Goal: Information Seeking & Learning: Learn about a topic

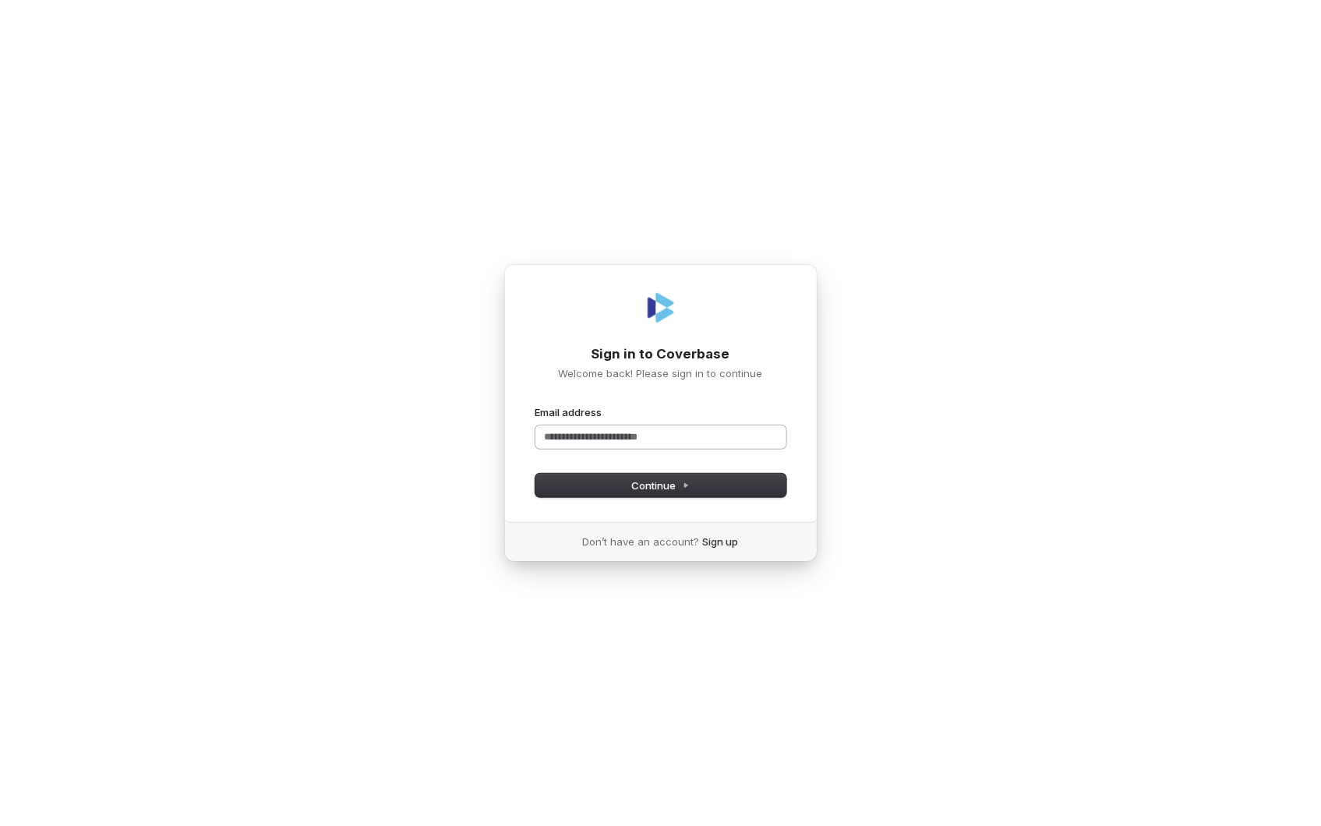
click at [618, 435] on input "Email address" at bounding box center [660, 436] width 251 height 23
click at [672, 484] on span "Continue" at bounding box center [660, 485] width 58 height 14
type input "**********"
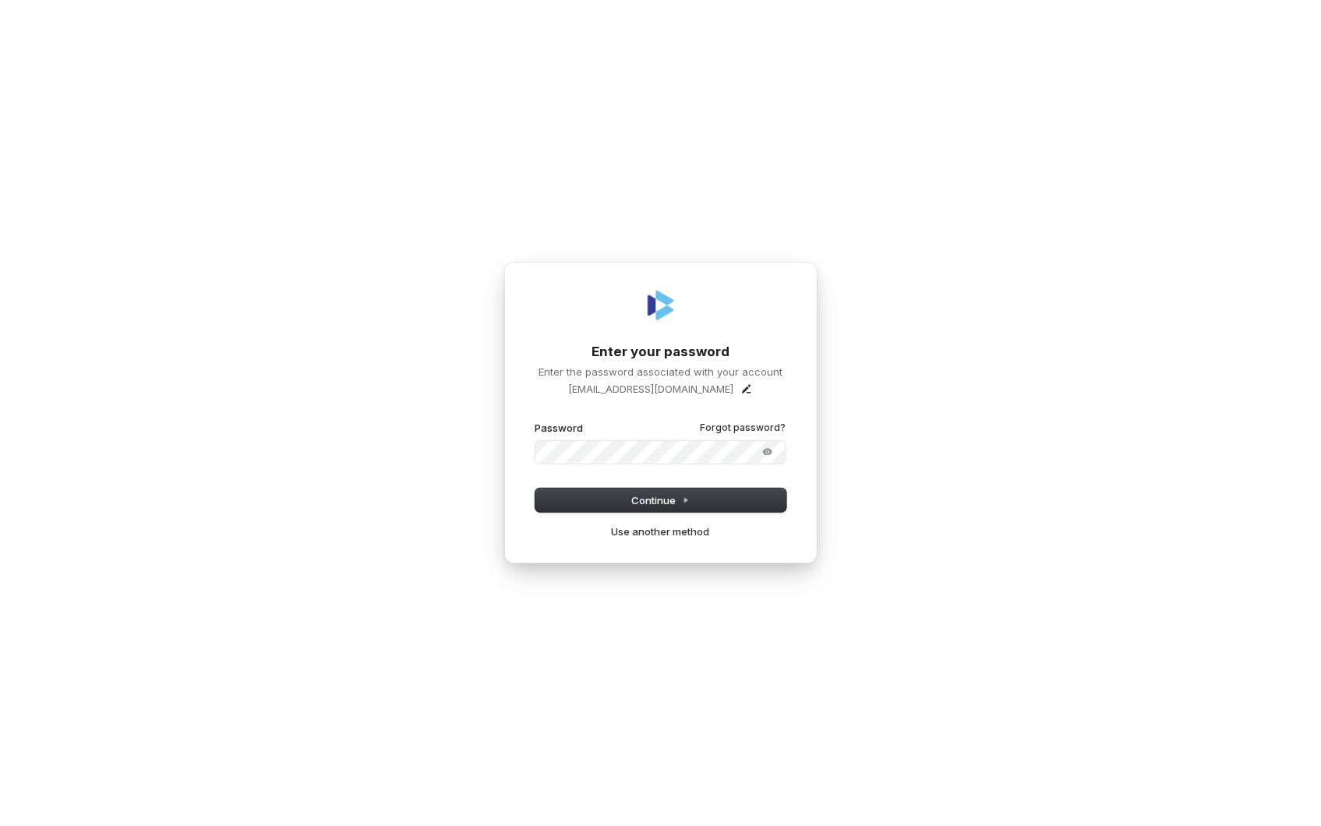
click at [535, 421] on button "submit" at bounding box center [535, 421] width 0 height 0
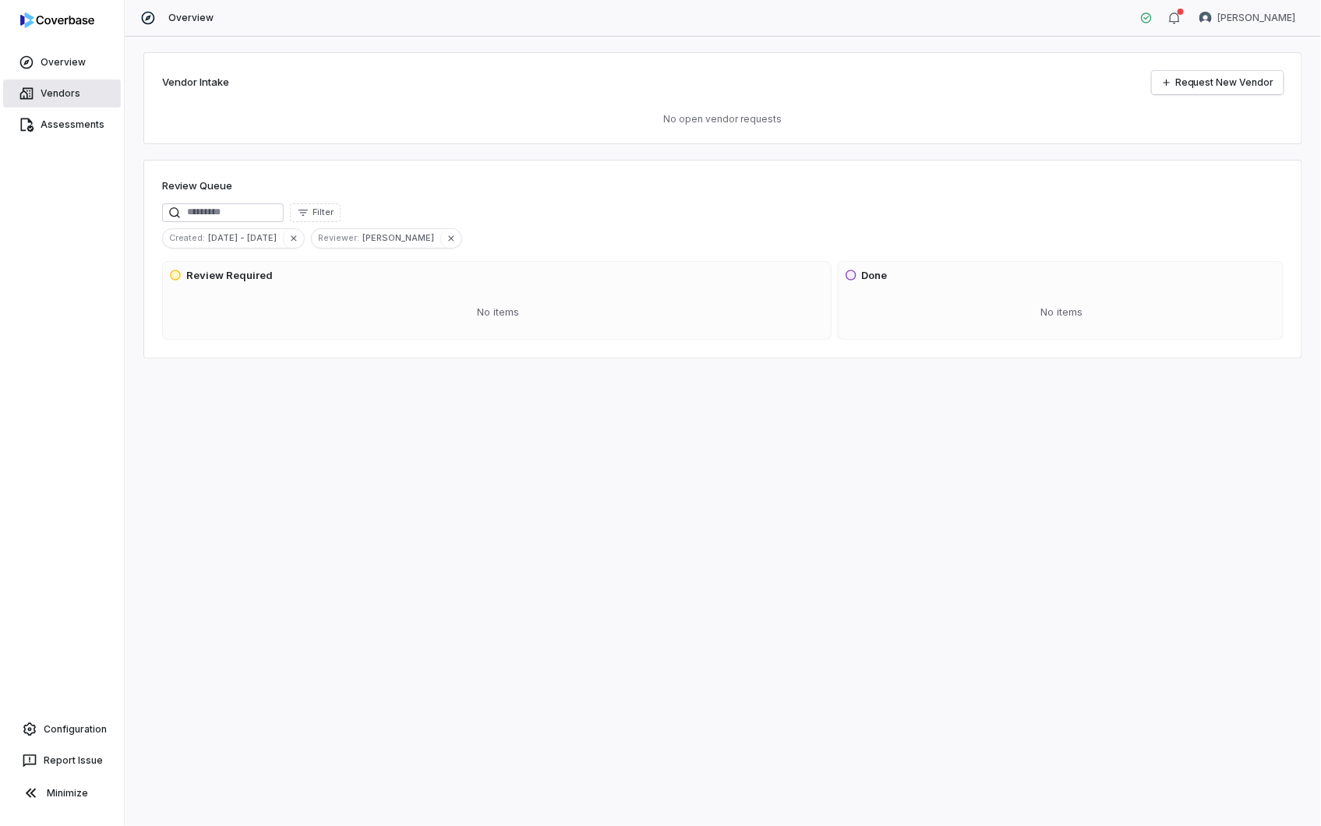
click at [66, 90] on link "Vendors" at bounding box center [62, 93] width 118 height 28
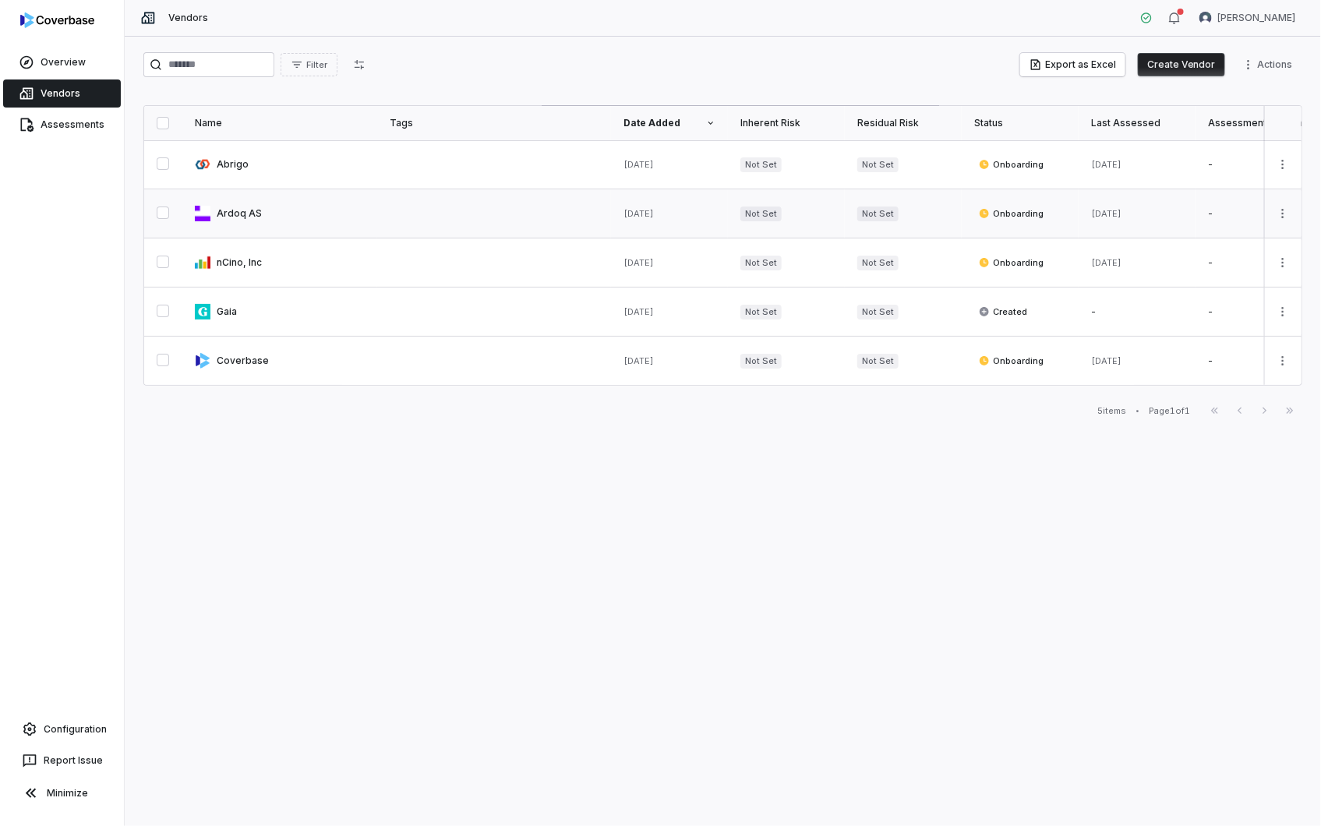
click at [235, 213] on link at bounding box center [279, 213] width 195 height 48
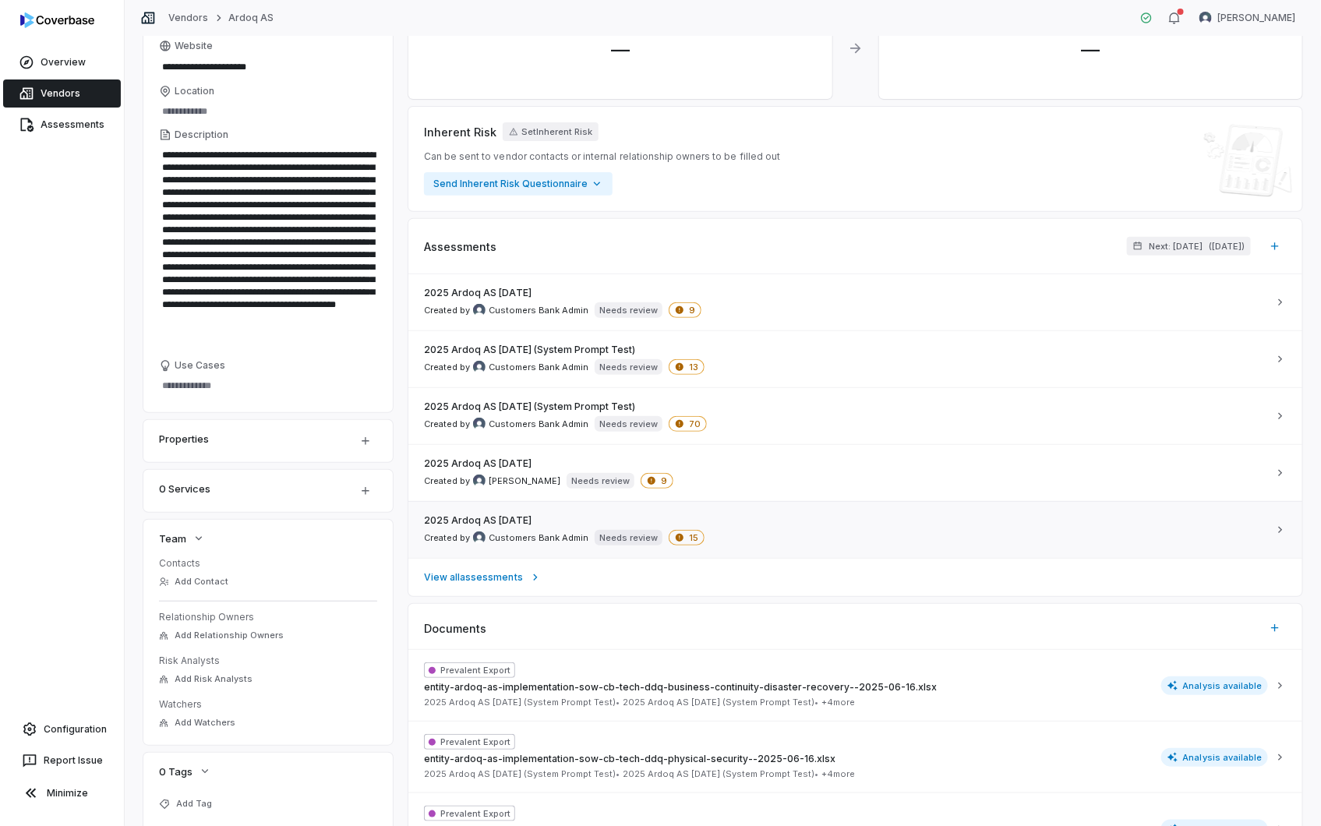
scroll to position [173, 0]
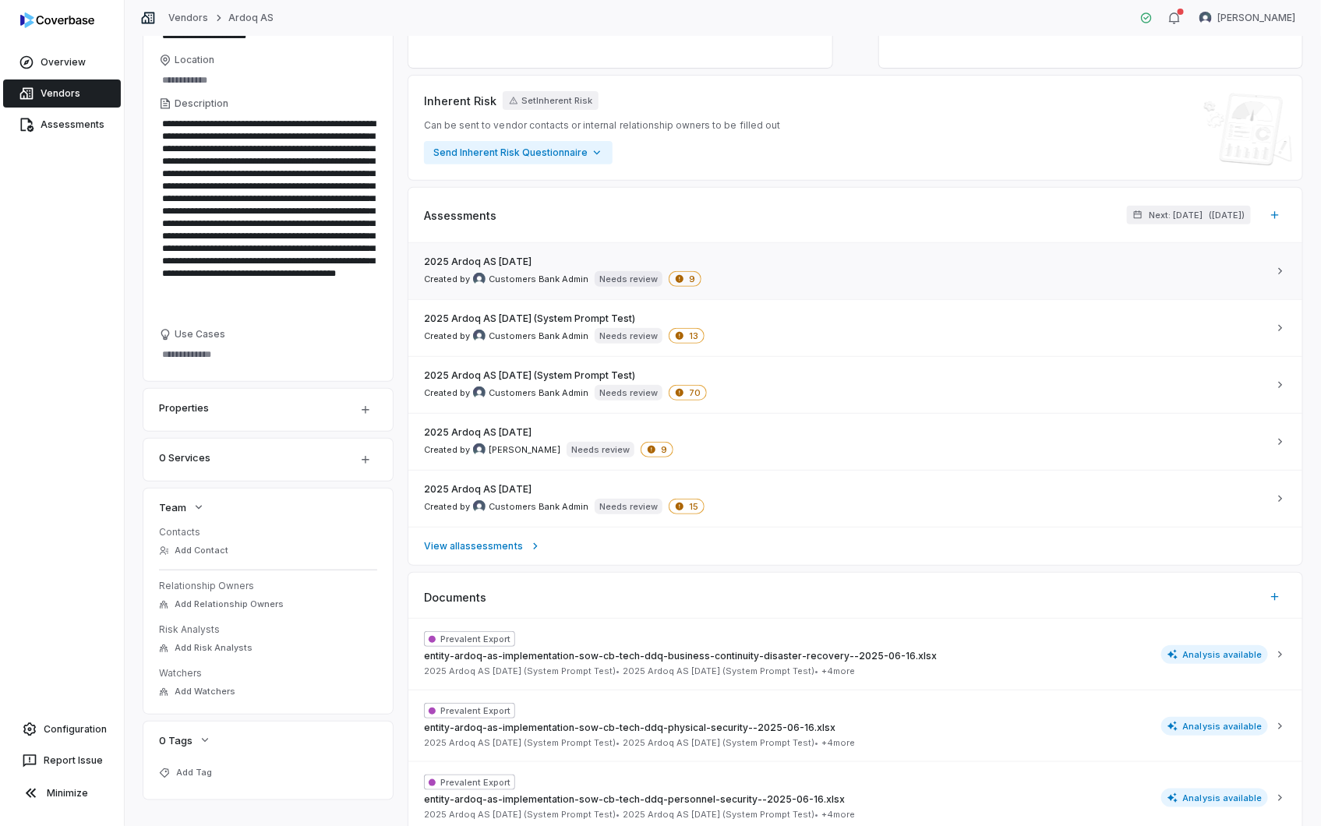
click at [499, 259] on span "2025 Ardoq AS [DATE]" at bounding box center [478, 262] width 108 height 12
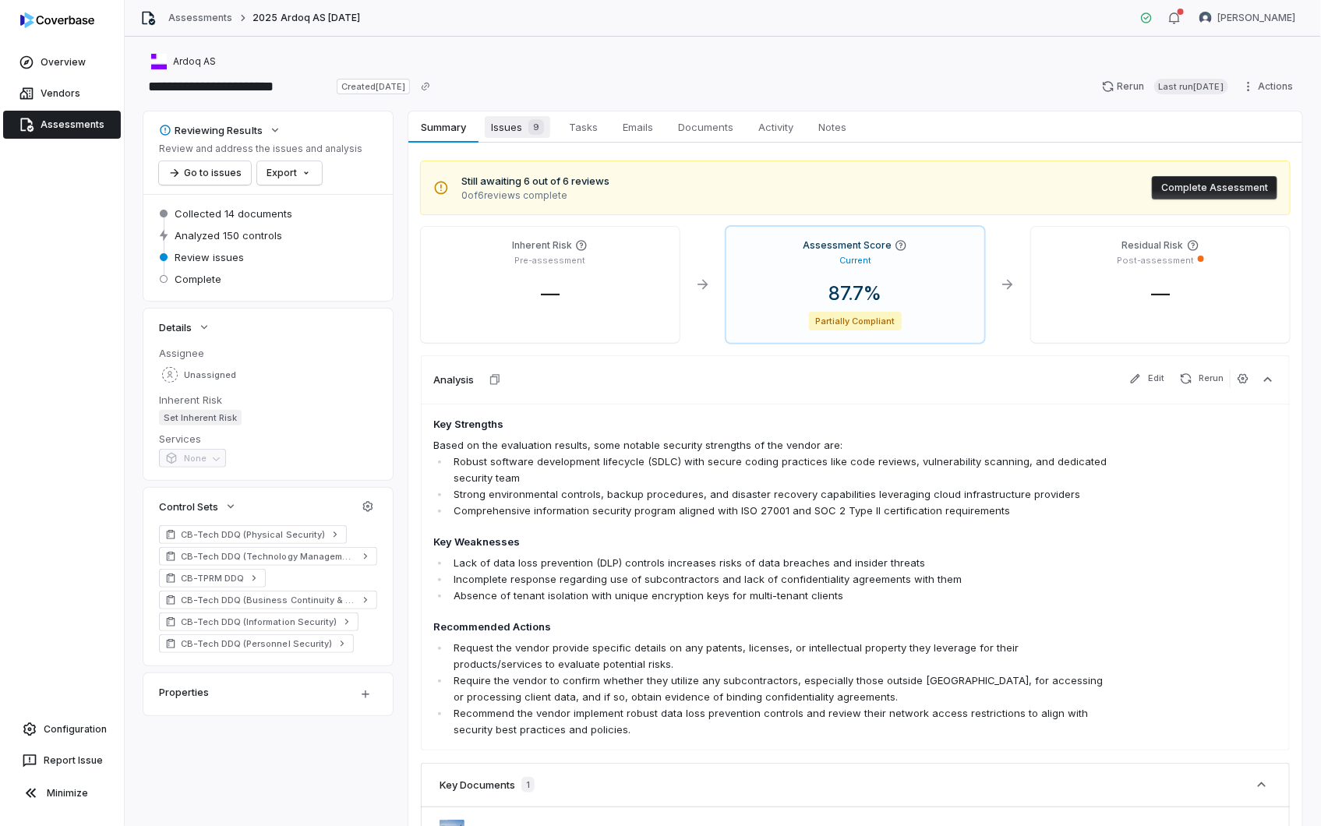
click at [508, 127] on span "Issues 9" at bounding box center [517, 127] width 65 height 22
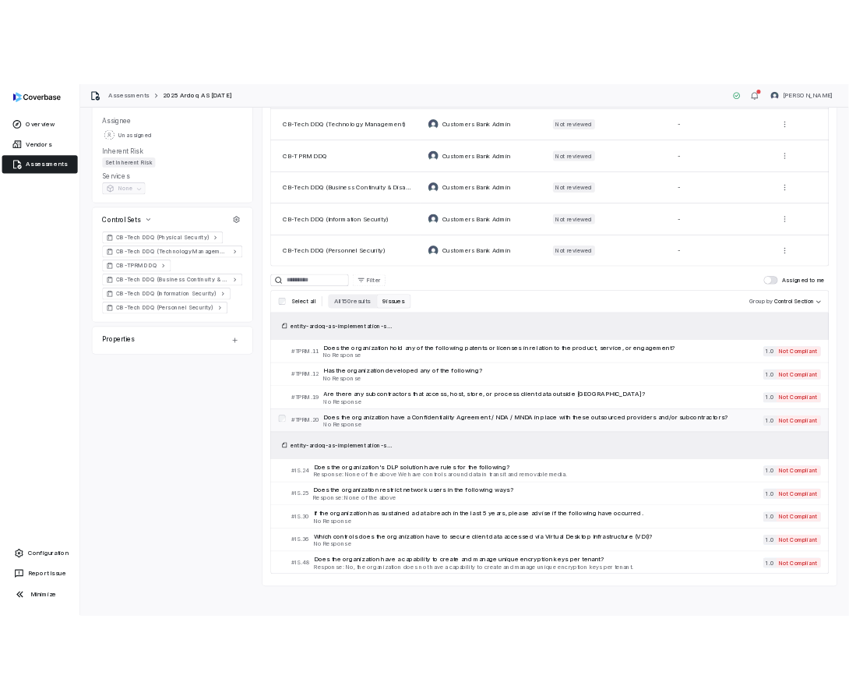
scroll to position [301, 0]
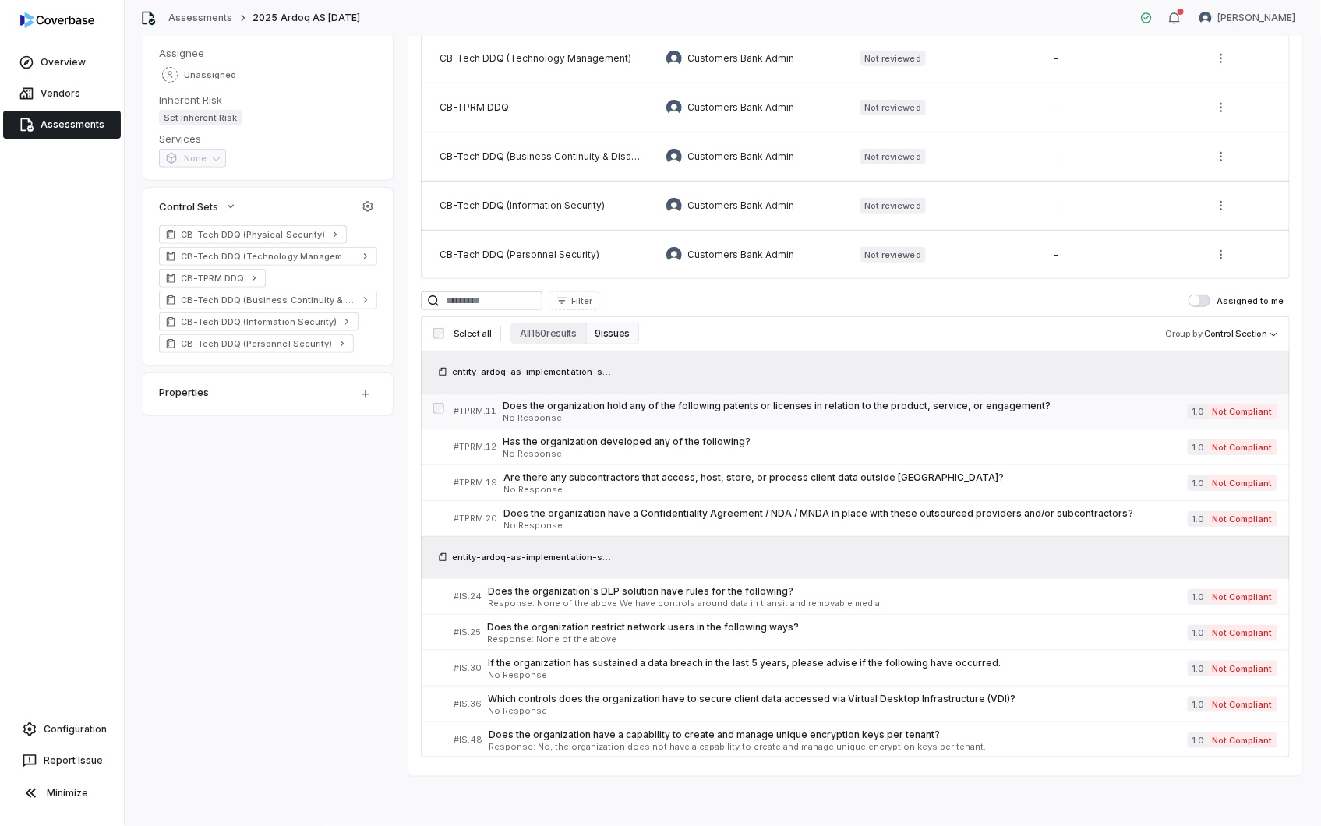
click at [579, 405] on span "Does the organization hold any of the following patents or licenses in relation…" at bounding box center [845, 406] width 685 height 12
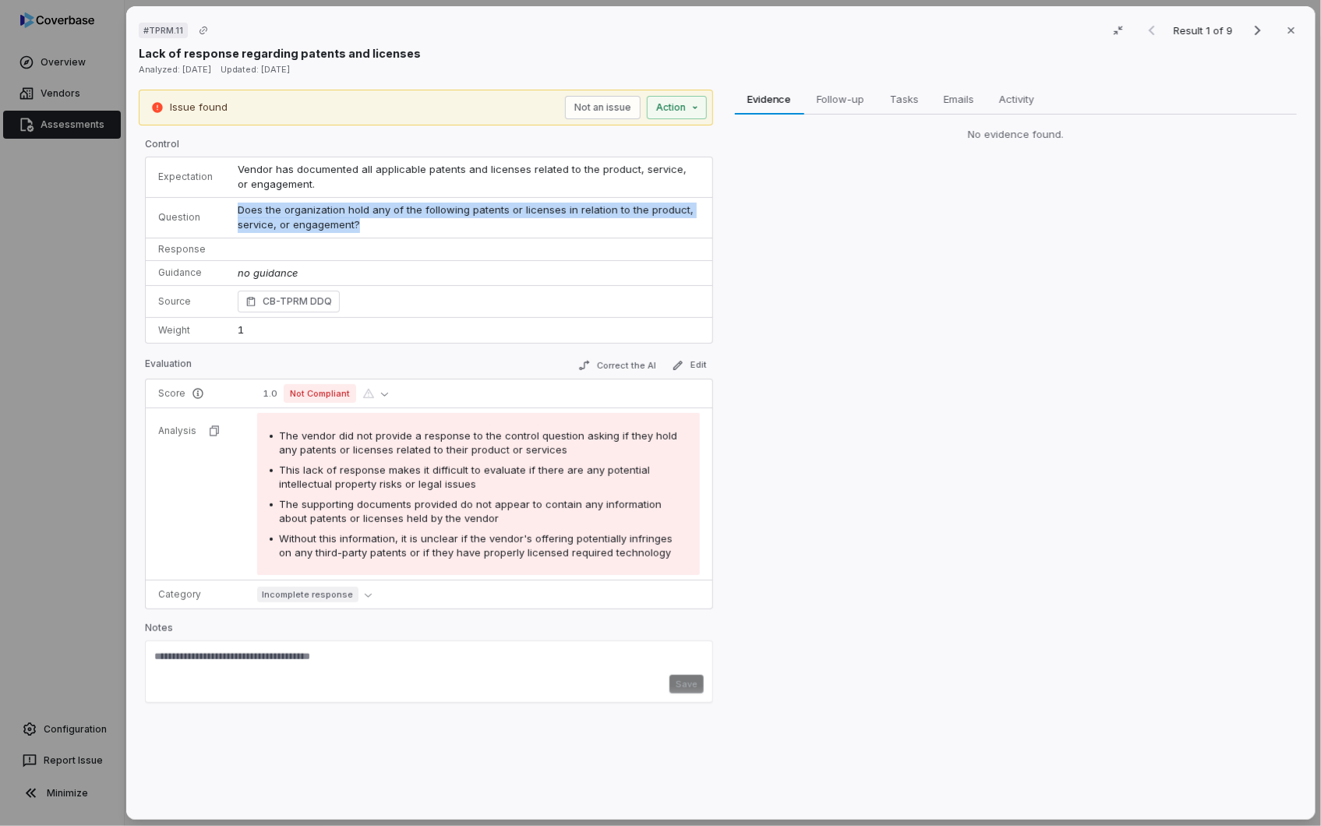
drag, startPoint x: 237, startPoint y: 210, endPoint x: 362, endPoint y: 230, distance: 126.9
click at [362, 230] on td "Does the organization hold any of the following patents or licenses in relation…" at bounding box center [468, 217] width 487 height 41
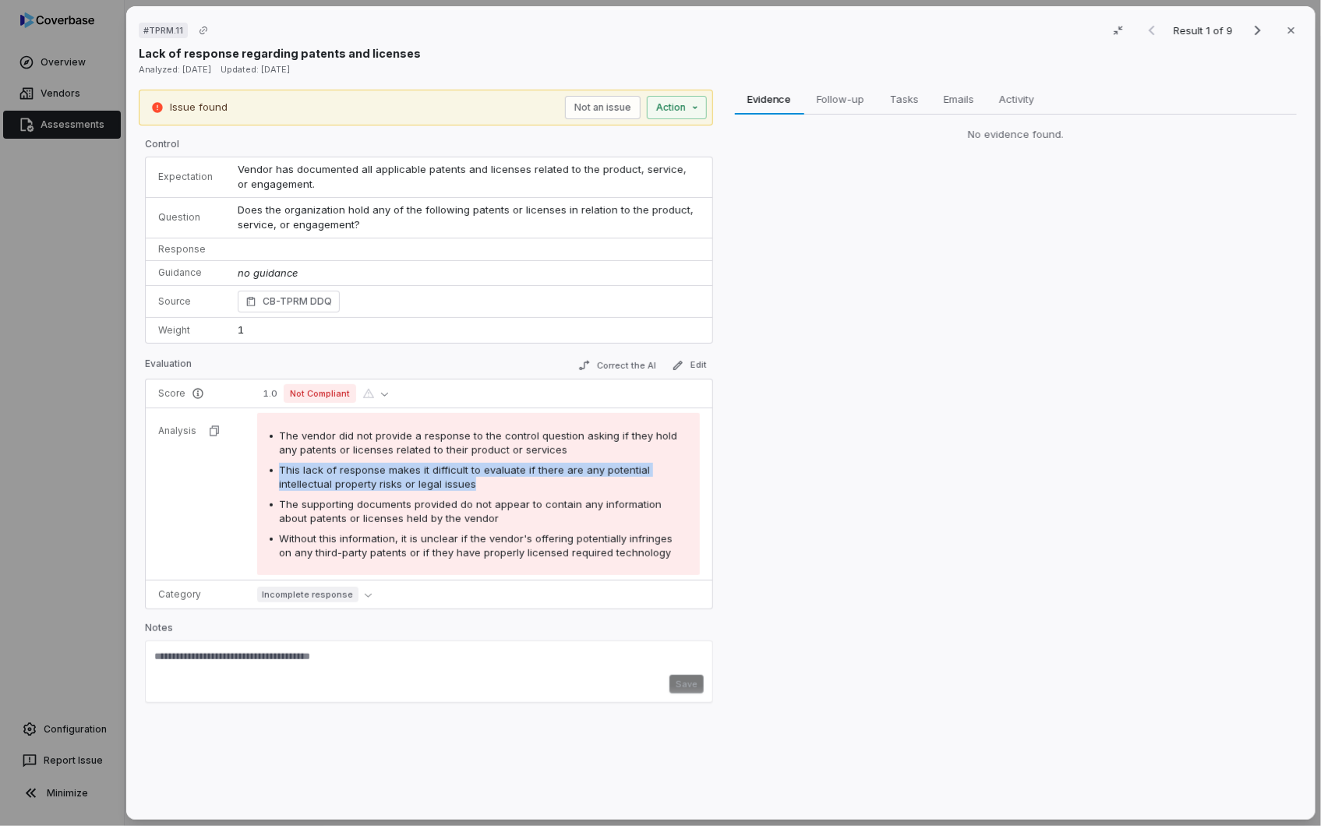
drag, startPoint x: 278, startPoint y: 473, endPoint x: 472, endPoint y: 485, distance: 194.3
click at [472, 485] on div "This lack of response makes it difficult to evaluate if there are any potential…" at bounding box center [483, 477] width 408 height 28
click at [691, 110] on div "# TPRM.11 Result 1 of 9 Close Lack of response regarding patents and licenses A…" at bounding box center [660, 413] width 1321 height 826
click at [896, 248] on div "# TPRM.11 Result 1 of 9 Close Lack of response regarding patents and licenses A…" at bounding box center [660, 413] width 1321 height 826
click at [1284, 30] on icon "button" at bounding box center [1290, 30] width 12 height 12
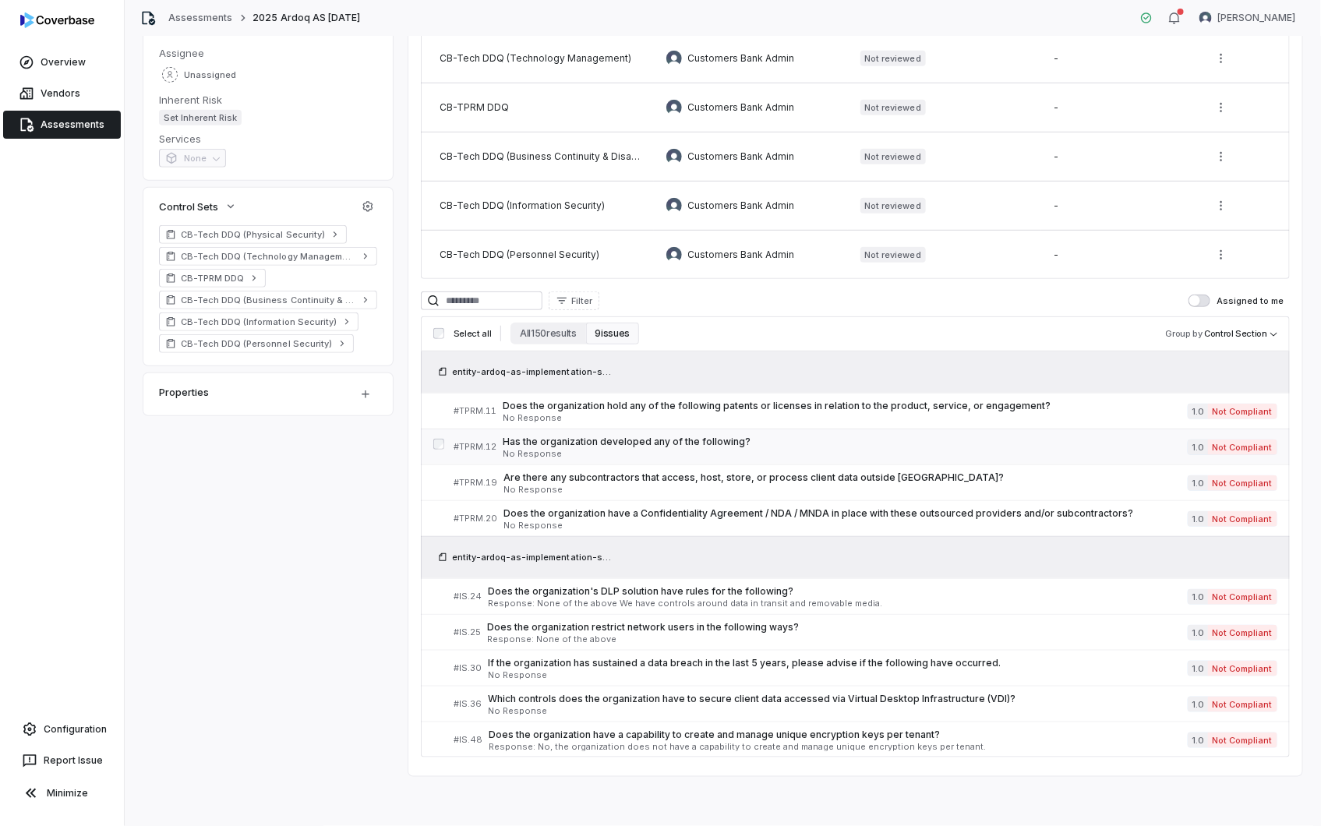
click at [633, 439] on span "Has the organization developed any of the following?" at bounding box center [845, 442] width 685 height 12
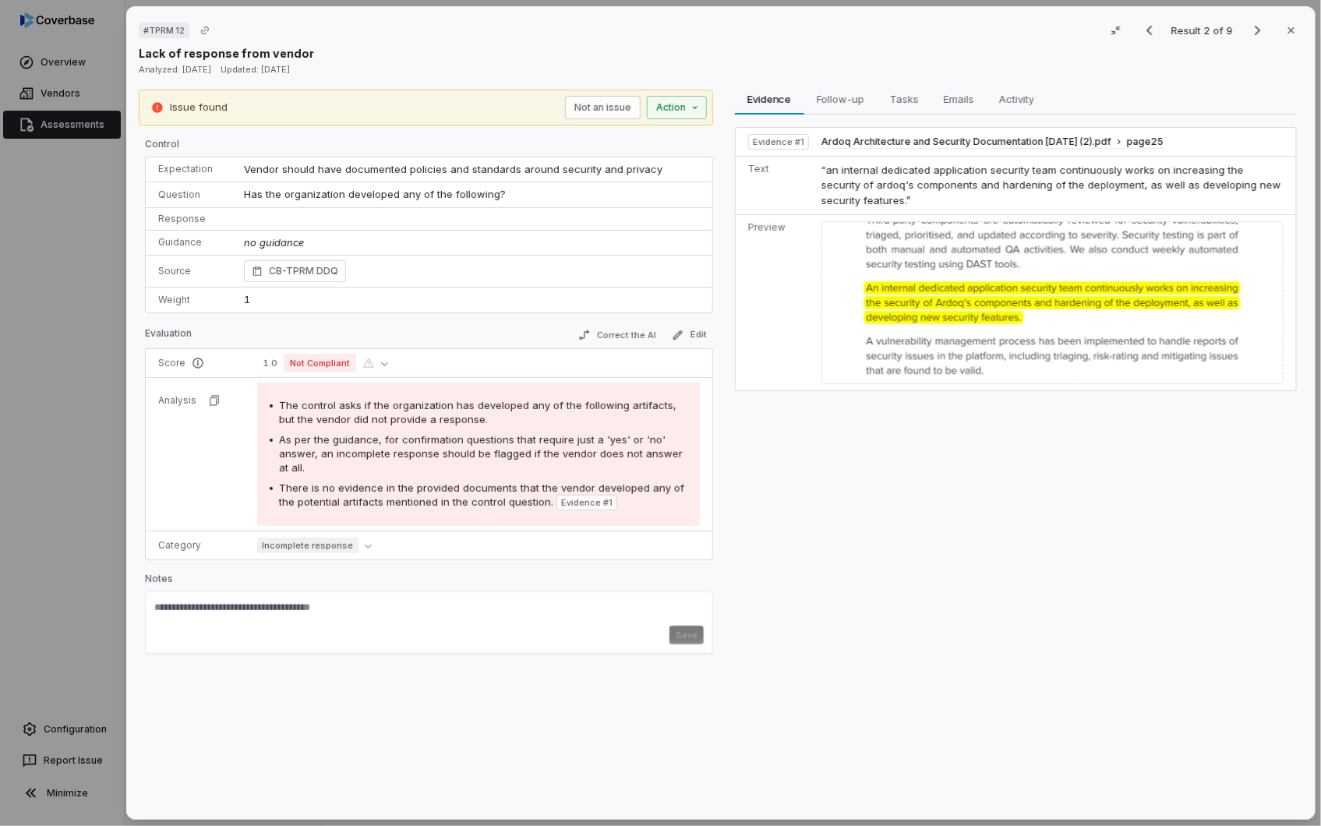
click at [473, 190] on span "Has the organization developed any of the following?" at bounding box center [375, 194] width 262 height 12
click at [390, 189] on span "Has the organization developed any of the following?" at bounding box center [375, 194] width 262 height 12
click at [188, 220] on p "Response" at bounding box center [188, 219] width 61 height 12
drag, startPoint x: 542, startPoint y: 406, endPoint x: 656, endPoint y: 414, distance: 114.1
click at [656, 414] on div "The control asks if the organization has developed any of the following artifac…" at bounding box center [483, 412] width 408 height 28
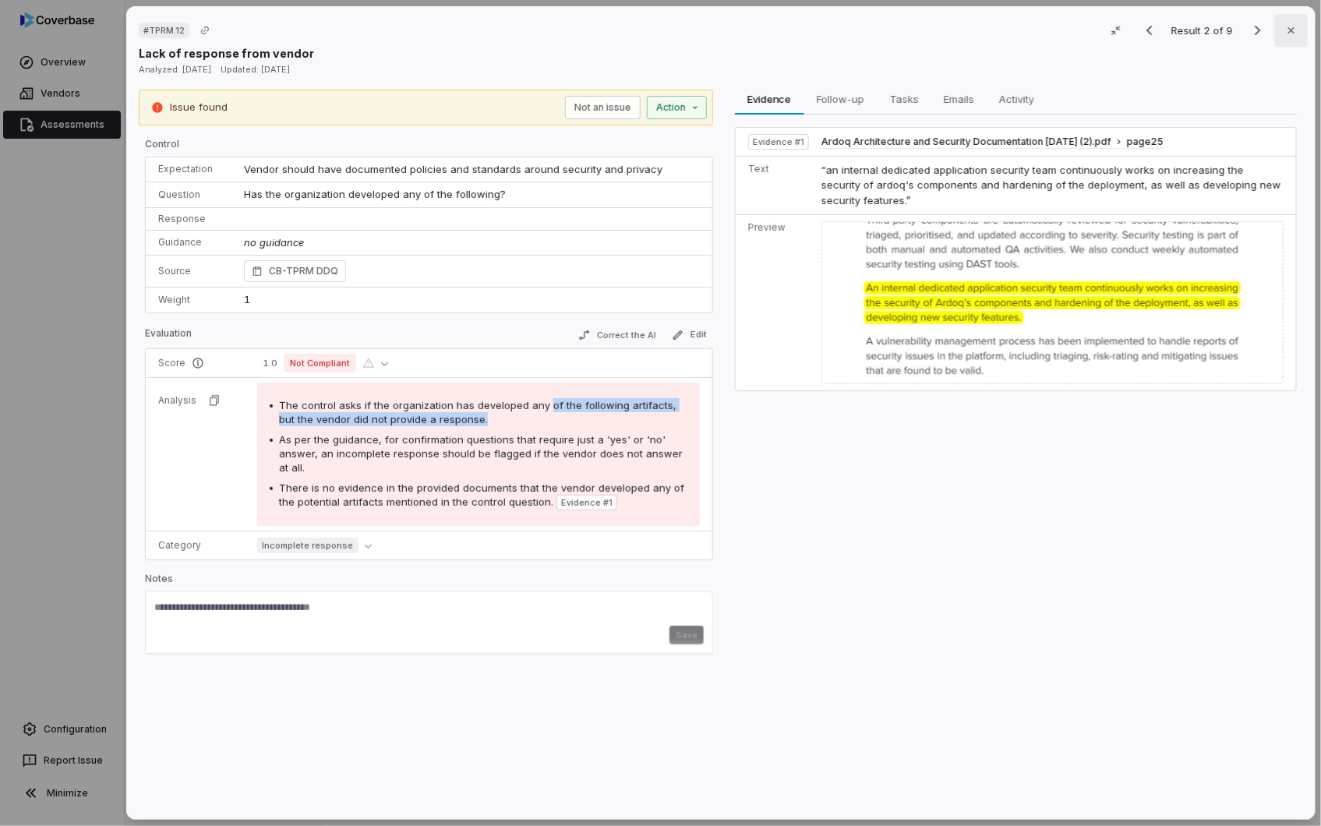
click at [1285, 35] on icon "button" at bounding box center [1290, 30] width 12 height 12
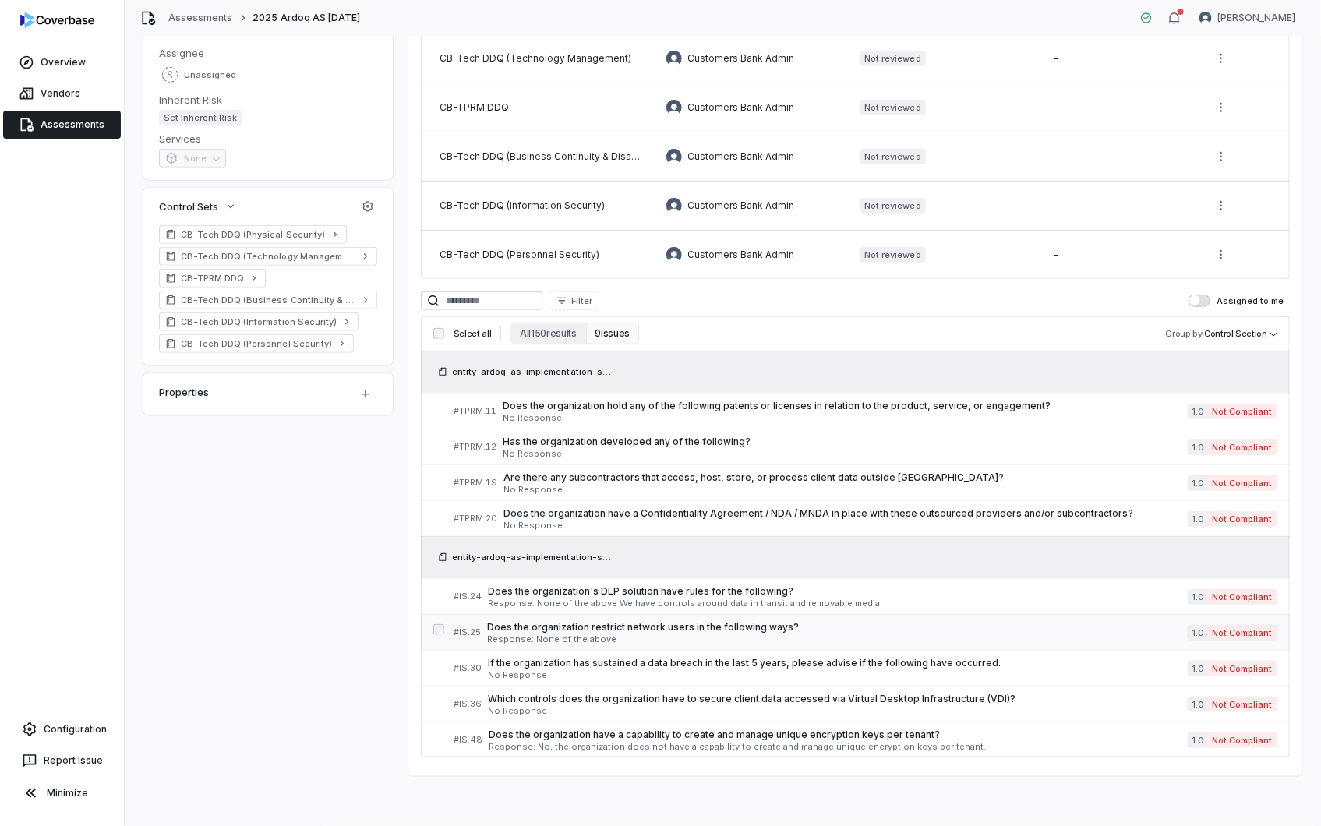
click at [608, 627] on span "Does the organization restrict network users in the following ways?" at bounding box center [837, 627] width 700 height 12
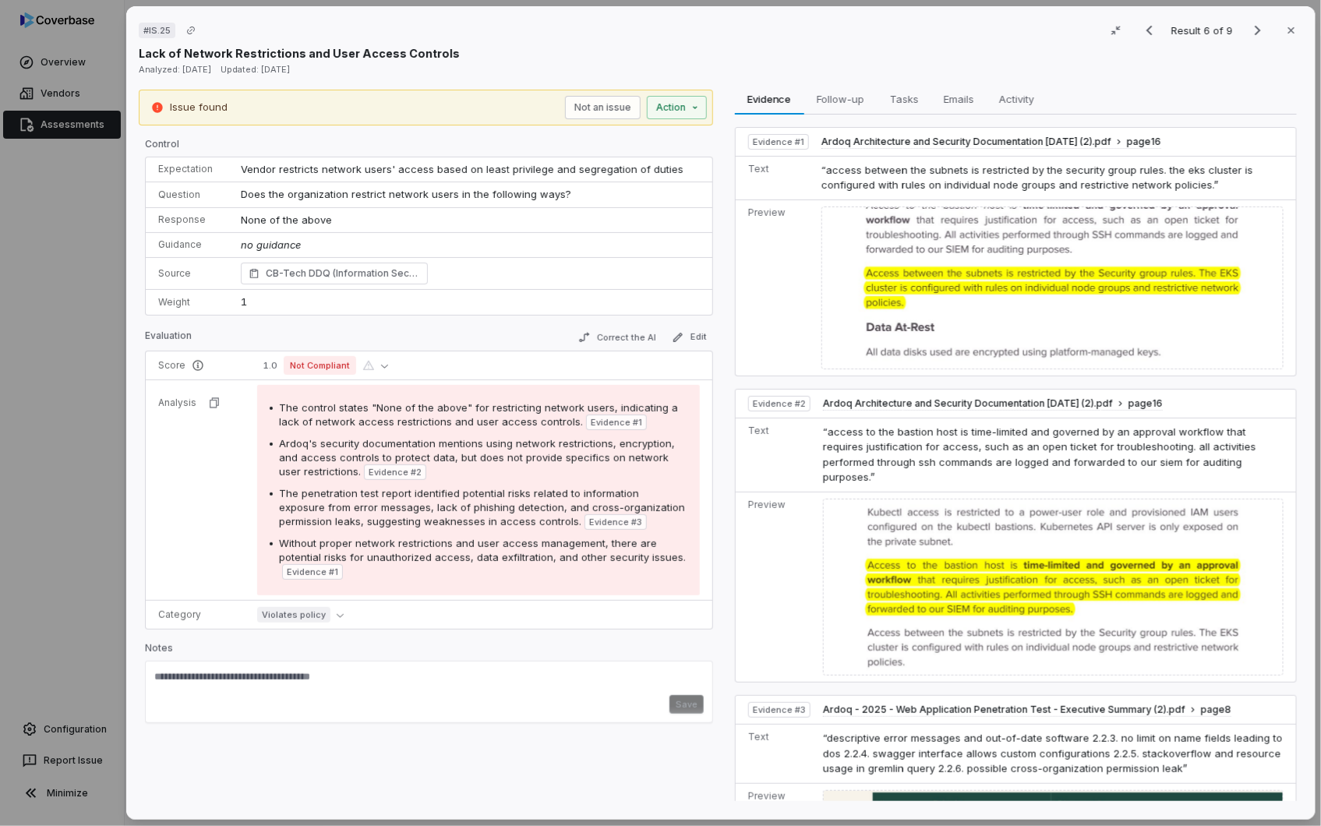
click at [262, 216] on p "None of the above" at bounding box center [469, 221] width 459 height 16
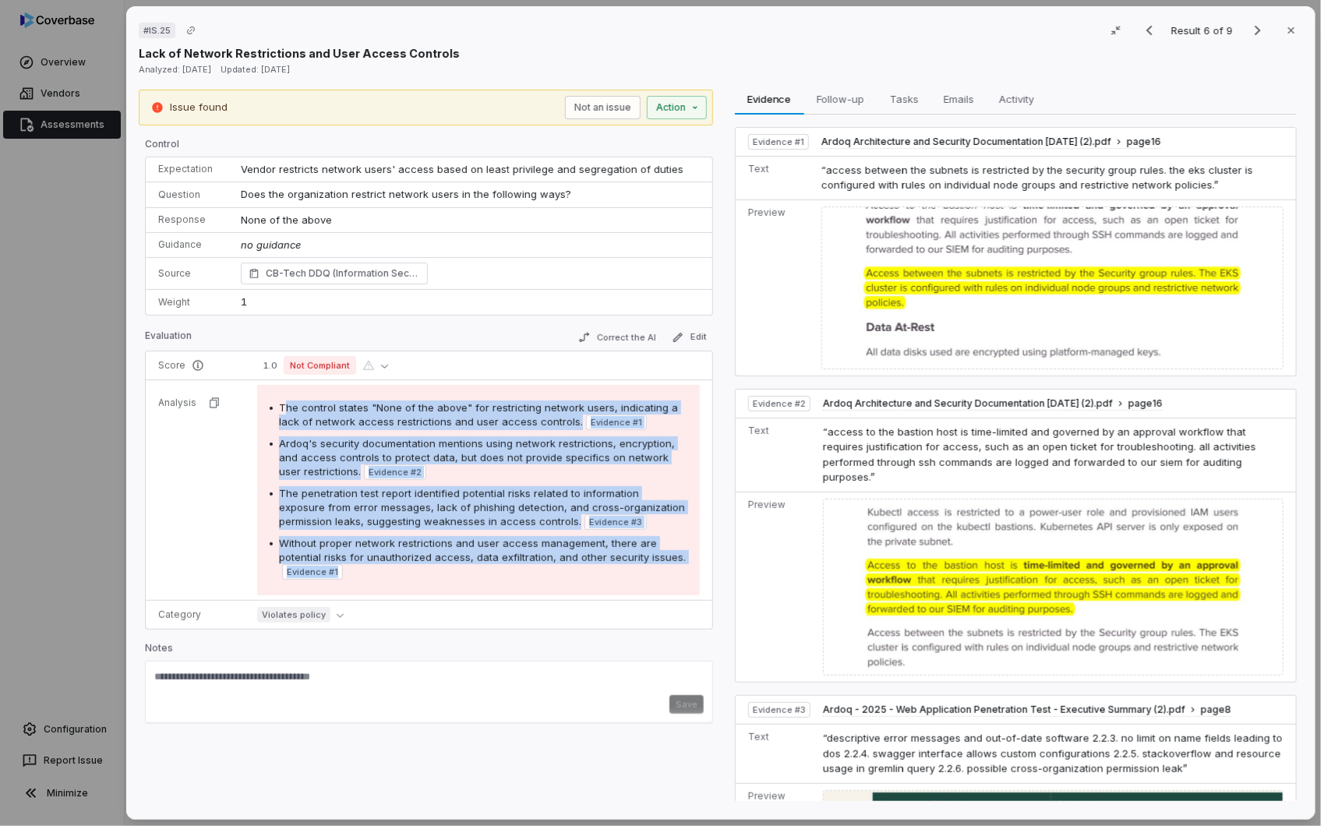
drag, startPoint x: 282, startPoint y: 410, endPoint x: 450, endPoint y: 577, distance: 236.9
click at [450, 577] on div "The control states "None of the above" for restricting network users, indicatin…" at bounding box center [479, 489] width 418 height 179
drag, startPoint x: 450, startPoint y: 577, endPoint x: 417, endPoint y: 471, distance: 111.1
click at [417, 471] on div "Ardoq's security documentation mentions using network restrictions, encryption,…" at bounding box center [483, 458] width 408 height 44
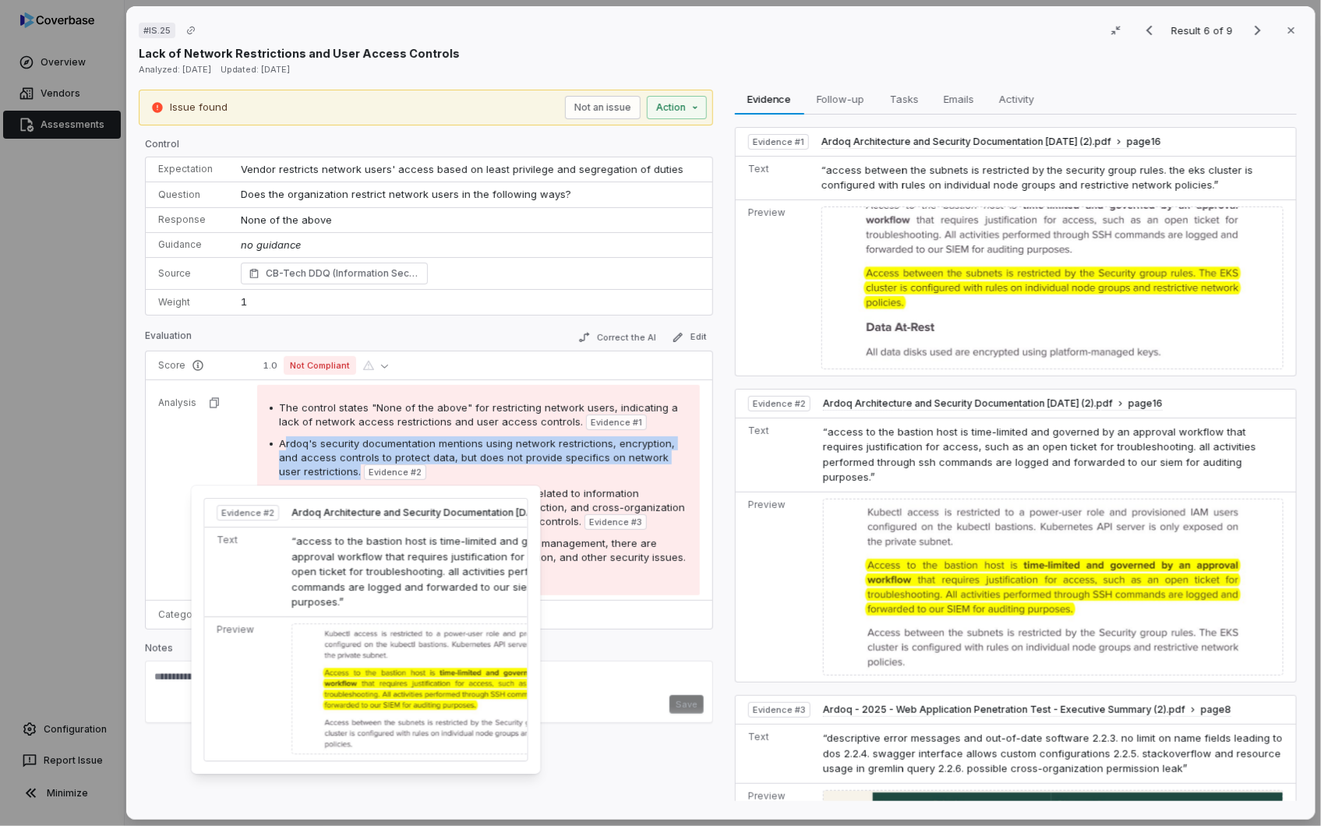
drag, startPoint x: 281, startPoint y: 442, endPoint x: 333, endPoint y: 470, distance: 58.6
click at [333, 470] on div "Ardoq's security documentation mentions using network restrictions, encryption,…" at bounding box center [483, 458] width 408 height 44
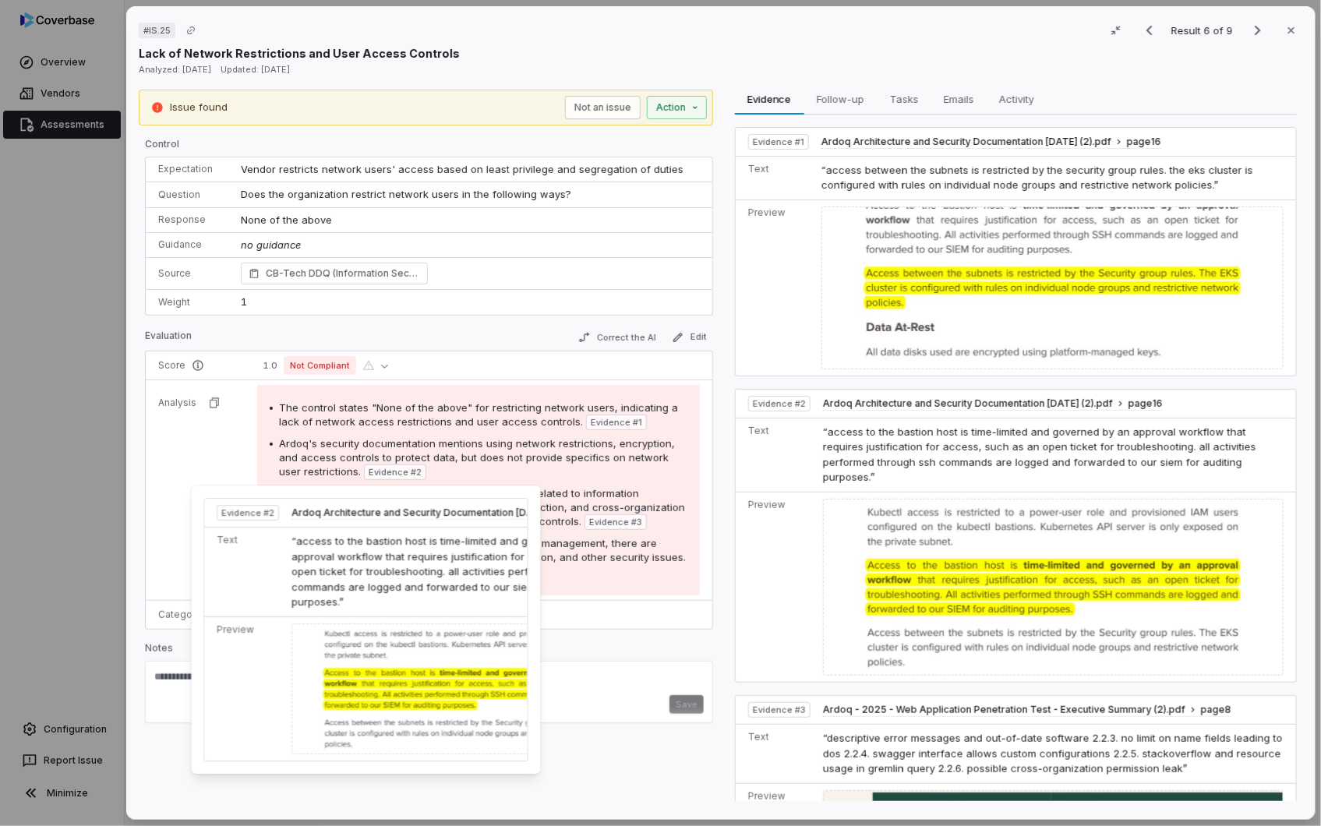
click at [620, 523] on div "The penetration test report identified potential risks related to information e…" at bounding box center [483, 508] width 408 height 44
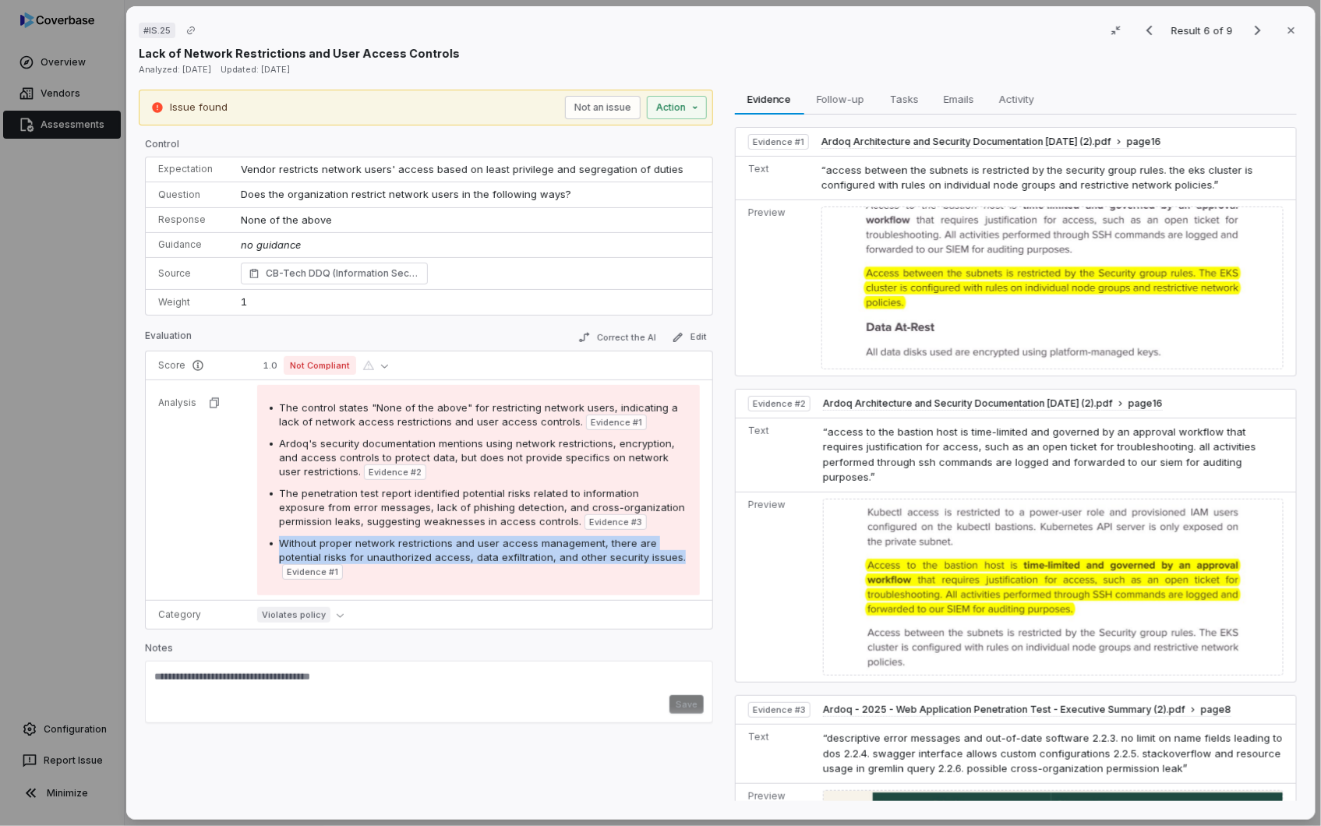
drag, startPoint x: 277, startPoint y: 540, endPoint x: 674, endPoint y: 555, distance: 397.6
click at [674, 555] on div "Without proper network restrictions and user access management, there are poten…" at bounding box center [483, 558] width 408 height 44
click at [531, 40] on div "# IS.25 Result 6 of 9 Close" at bounding box center [721, 30] width 1164 height 23
drag, startPoint x: 559, startPoint y: 37, endPoint x: 484, endPoint y: 33, distance: 75.7
click at [484, 33] on div "# IS.25 Result 6 of 9 Close" at bounding box center [721, 30] width 1164 height 23
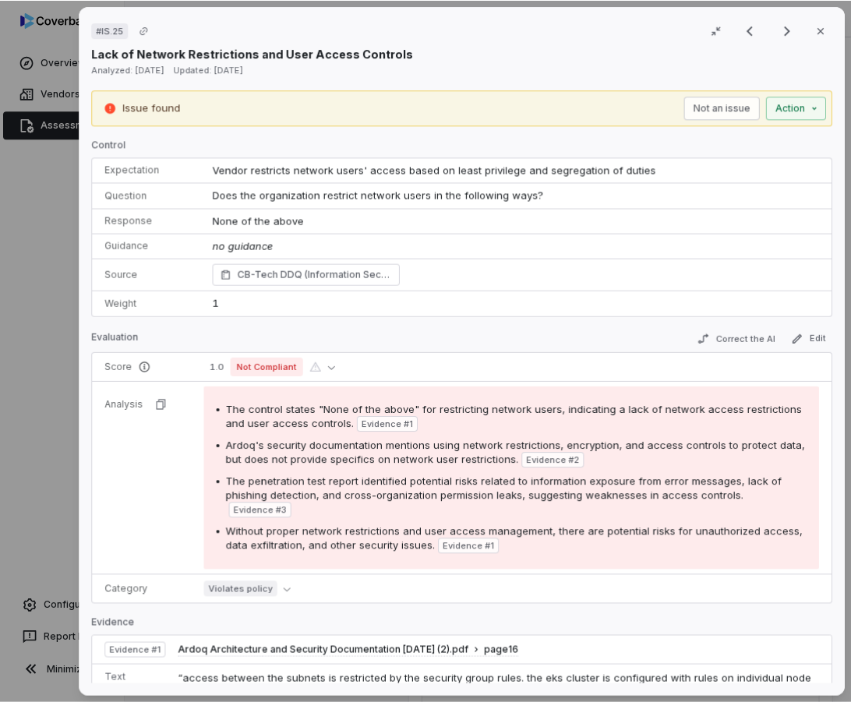
scroll to position [301, 0]
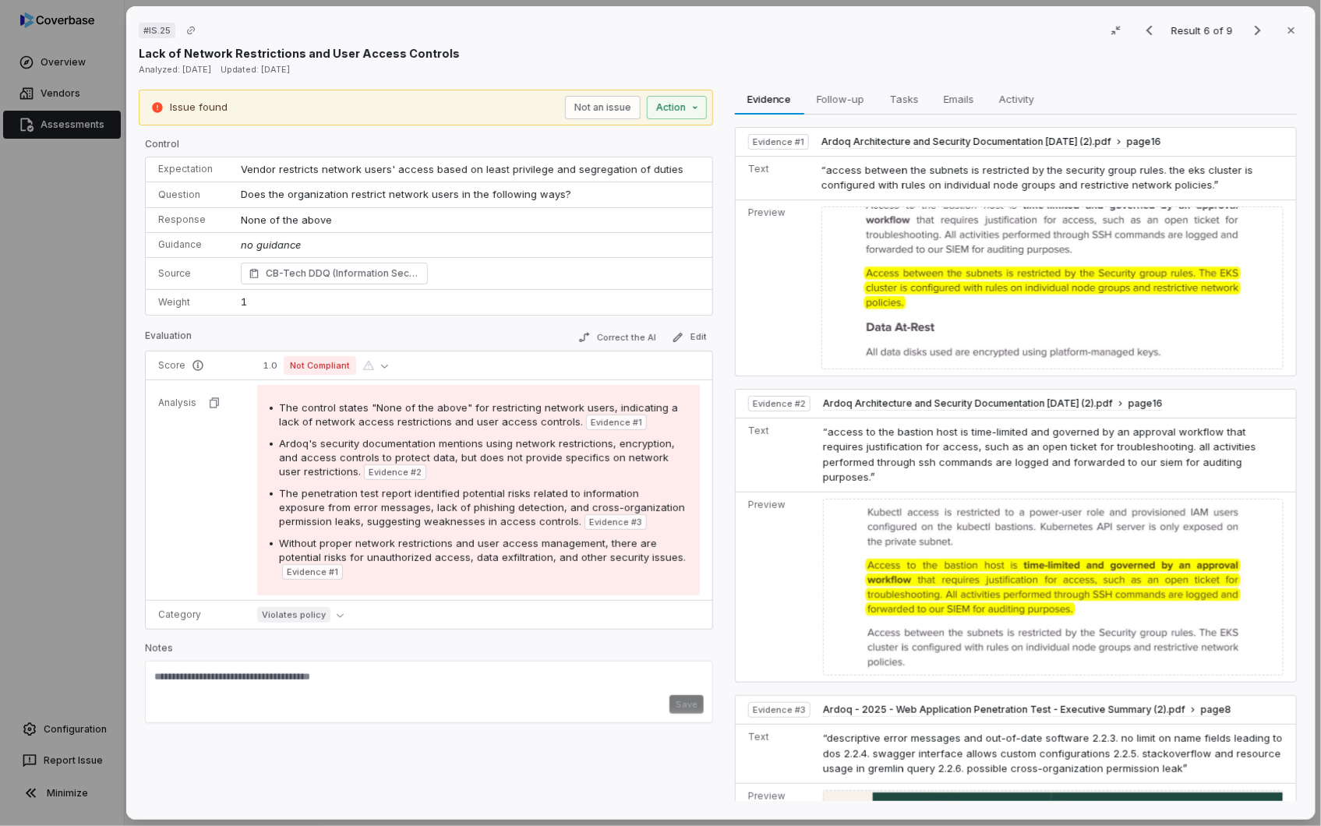
click at [499, 42] on div "# IS.25 Result 6 of 9 Close Lack of Network Restrictions and User Access Contro…" at bounding box center [721, 40] width 1164 height 43
